Goal: Book appointment/travel/reservation

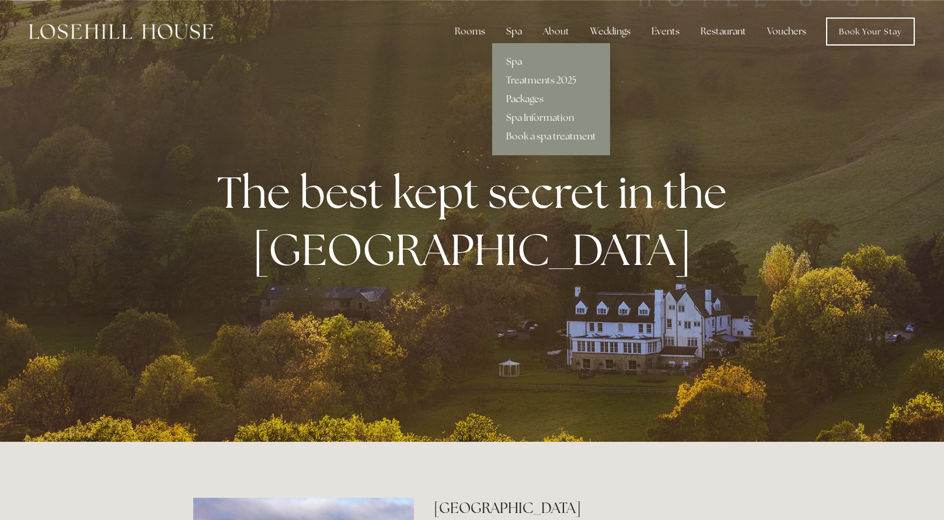
click at [509, 32] on div "Spa" at bounding box center [514, 31] width 34 height 23
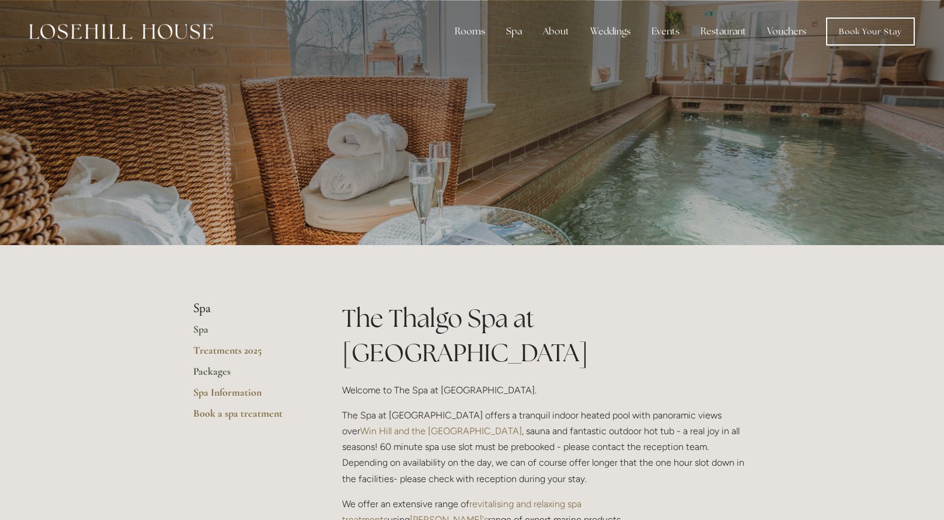
click at [212, 376] on link "Packages" at bounding box center [248, 375] width 111 height 21
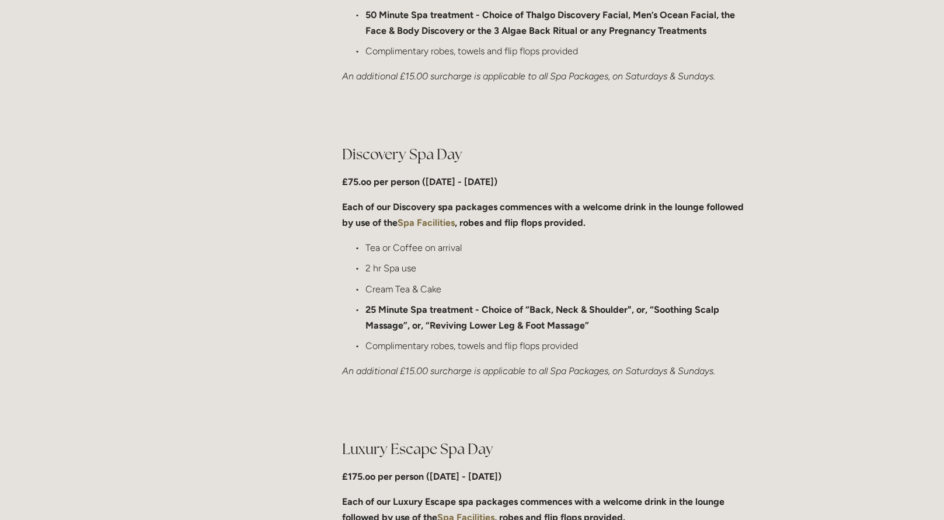
scroll to position [451, 0]
